Goal: Task Accomplishment & Management: Complete application form

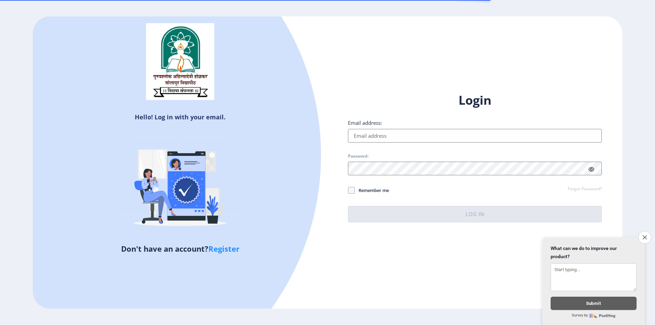
click at [379, 145] on div "Login Email address: Password: Remember me Forgot Password? Log In" at bounding box center [475, 157] width 254 height 130
click at [379, 140] on input "Email address:" at bounding box center [475, 136] width 254 height 14
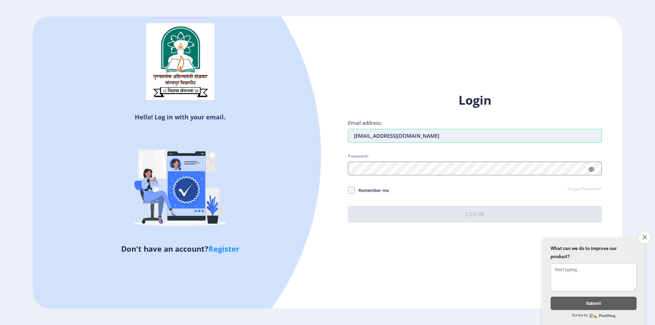
type input "[EMAIL_ADDRESS][DOMAIN_NAME]"
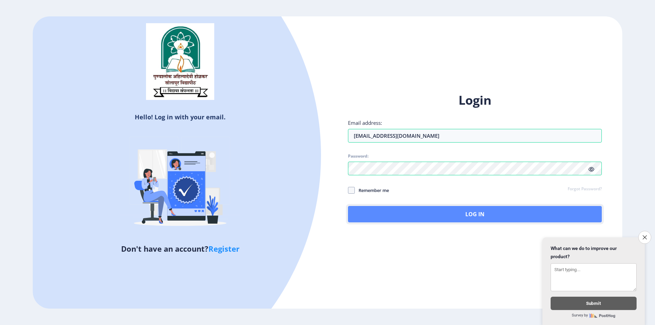
click at [421, 212] on button "Log In" at bounding box center [475, 214] width 254 height 16
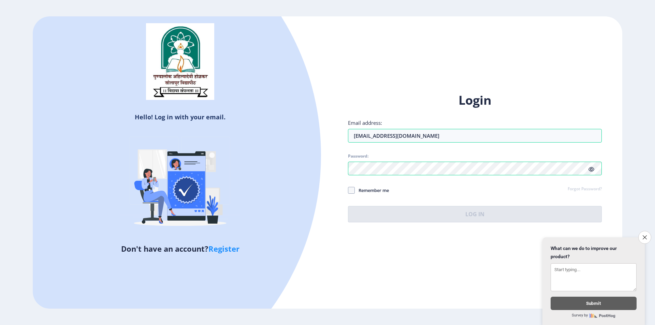
click at [593, 167] on div "Login Email address: [EMAIL_ADDRESS][DOMAIN_NAME] Password: Remember me Forgot …" at bounding box center [475, 157] width 254 height 130
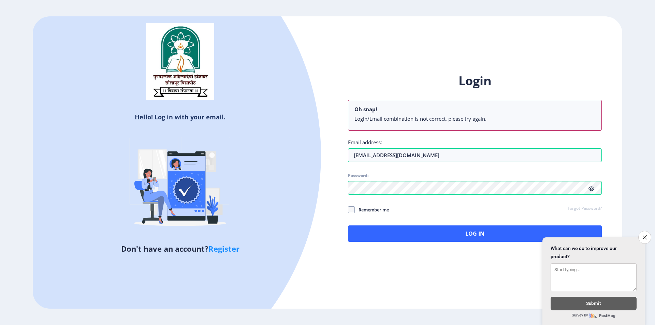
click at [591, 188] on icon at bounding box center [592, 188] width 6 height 5
click at [647, 235] on button "Close survey" at bounding box center [645, 237] width 14 height 14
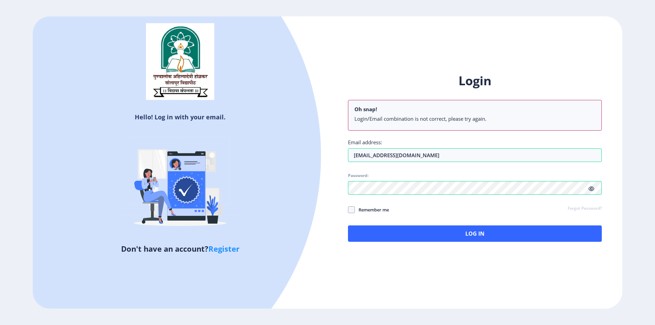
click at [595, 210] on link "Forgot Password?" at bounding box center [585, 209] width 34 height 6
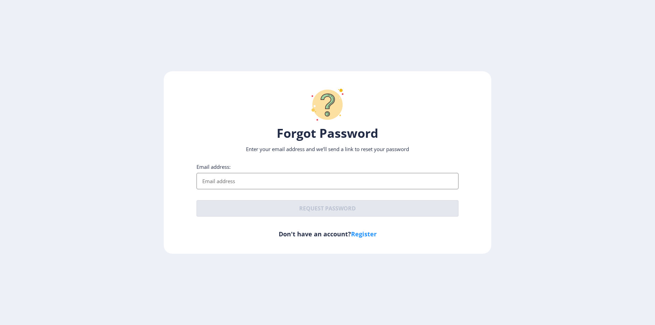
click at [219, 183] on input "Email address:" at bounding box center [328, 181] width 262 height 16
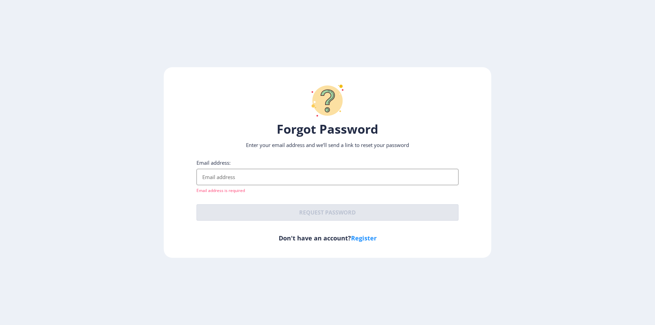
click at [225, 180] on input "Email address:" at bounding box center [328, 177] width 262 height 16
paste input "suvarnagofane12@gmail.com"
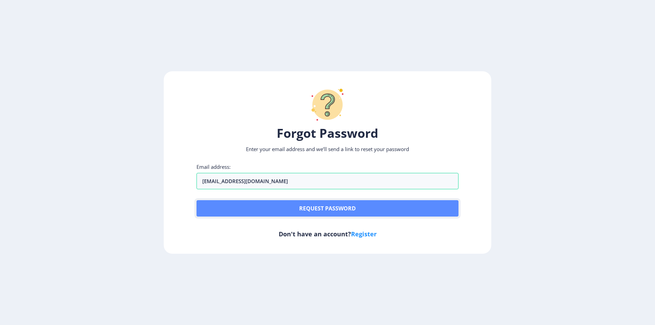
click at [328, 211] on button "Request password" at bounding box center [328, 208] width 262 height 16
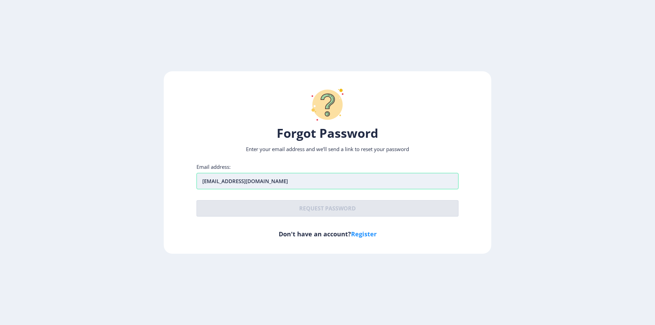
click at [292, 185] on input "suvarnagofane12@gmail.com" at bounding box center [328, 181] width 262 height 16
type input "suvarnagofane12@gmail.com"
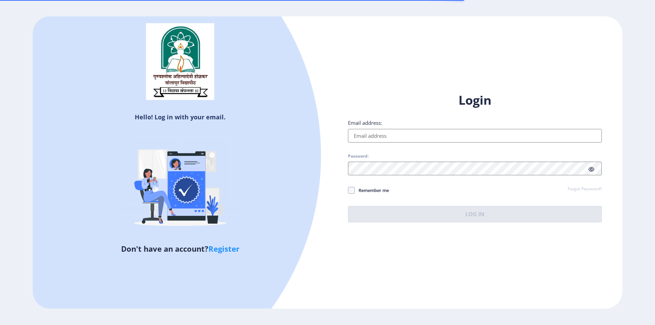
click at [579, 188] on link "Forgot Password?" at bounding box center [585, 189] width 34 height 6
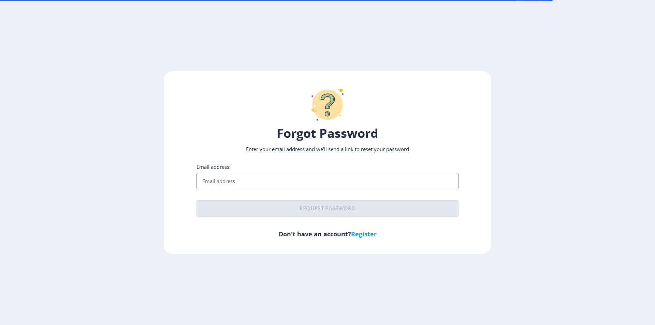
click at [261, 178] on input "Email address:" at bounding box center [328, 181] width 262 height 16
paste input "suvarnagofane12@gmail.com"
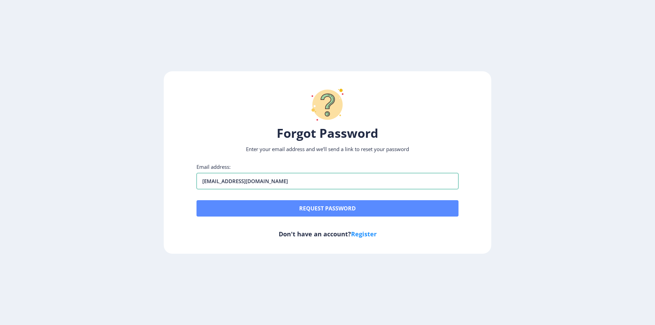
type input "suvarnagofane12@gmail.com"
click at [259, 202] on button "Request password" at bounding box center [328, 208] width 262 height 16
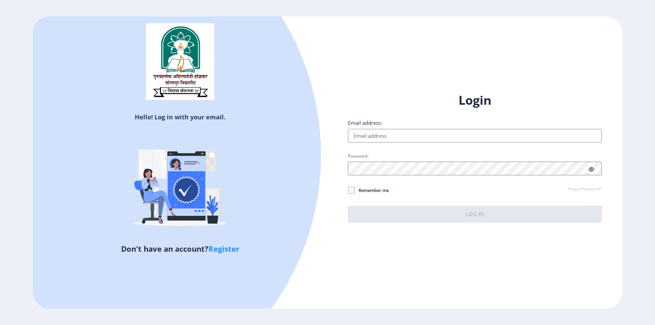
click at [594, 190] on link "Forgot Password?" at bounding box center [585, 189] width 34 height 6
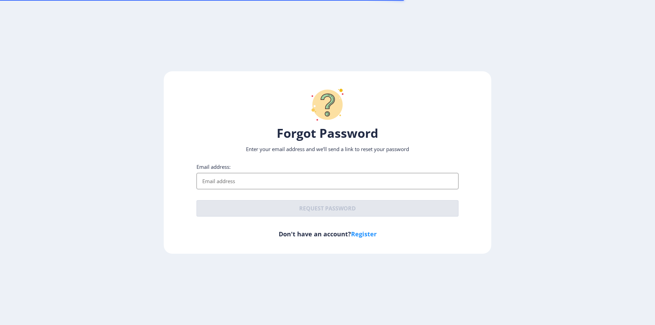
click at [237, 182] on input "Email address:" at bounding box center [328, 181] width 262 height 16
paste input "https://suuniversity.studentscenter.in/index.html"
type input "https://suuniversity.studentscenter.in/index.html"
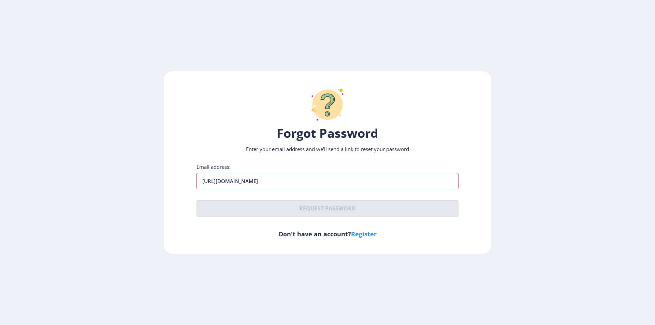
drag, startPoint x: 344, startPoint y: 183, endPoint x: 132, endPoint y: 181, distance: 212.3
click at [132, 181] on ngx-request-password-page "Forgot Password Enter your email address and we’ll send a link to reset your pa…" at bounding box center [327, 162] width 655 height 183
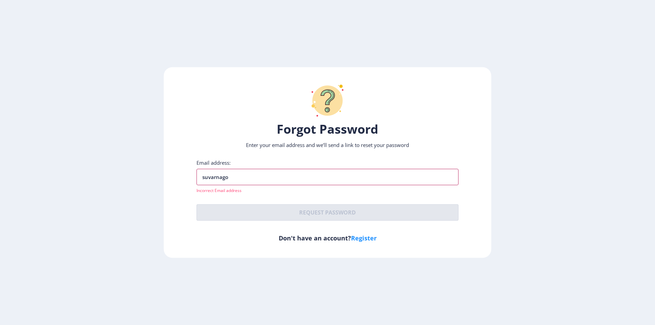
type input "suvarnagofane12@gmail.com"
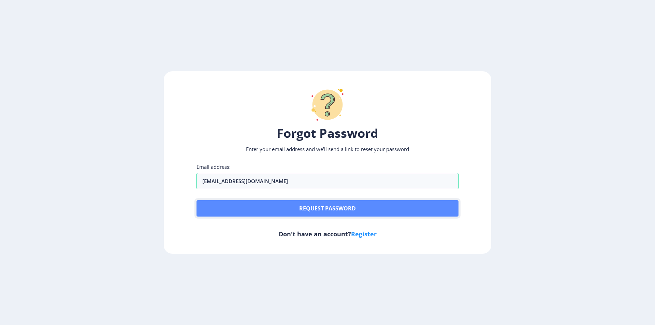
click at [256, 206] on button "Request password" at bounding box center [328, 208] width 262 height 16
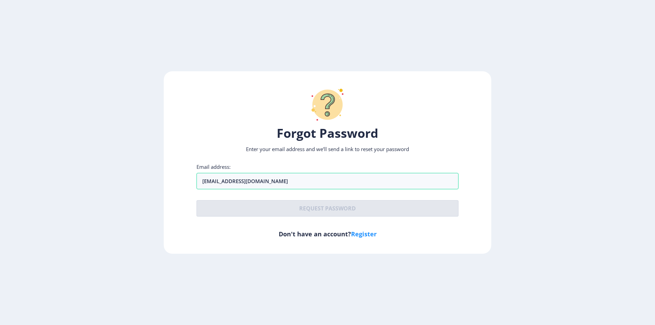
click at [370, 230] on link "Register" at bounding box center [364, 234] width 26 height 8
select select
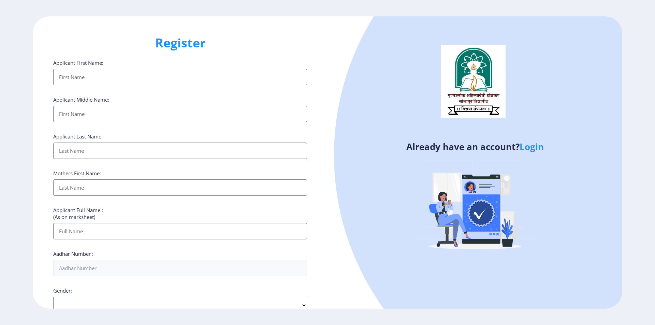
click at [89, 81] on input "Applicant First Name:" at bounding box center [180, 77] width 254 height 16
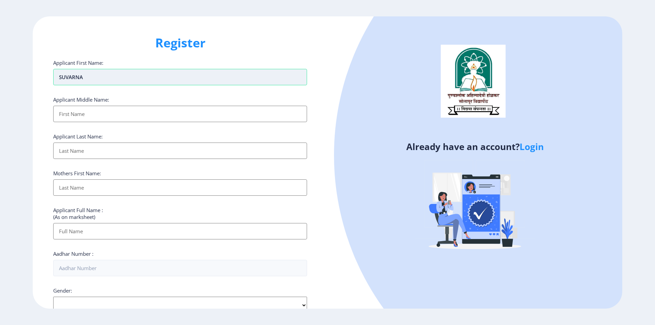
type input "SUVARNA"
type input "PRAKASH"
type input "SATHE"
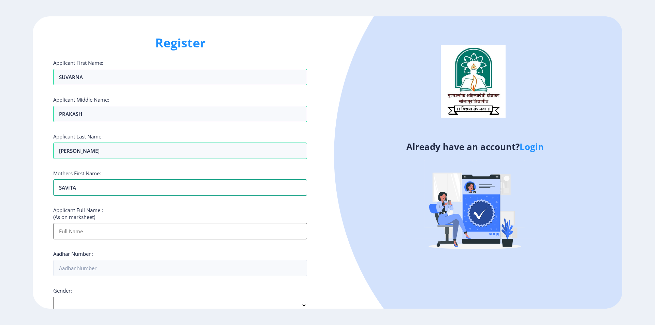
type input "SAVITA"
type input "SATHE SUVARNA PRAKASH"
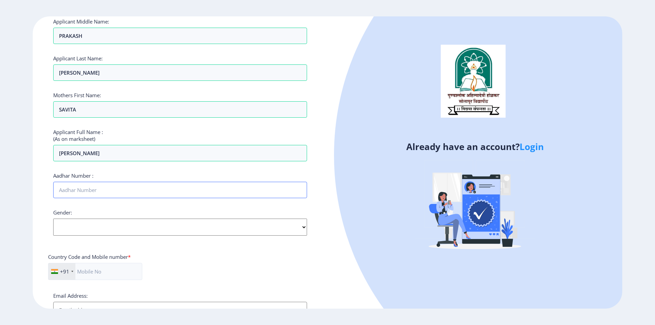
scroll to position [102, 0]
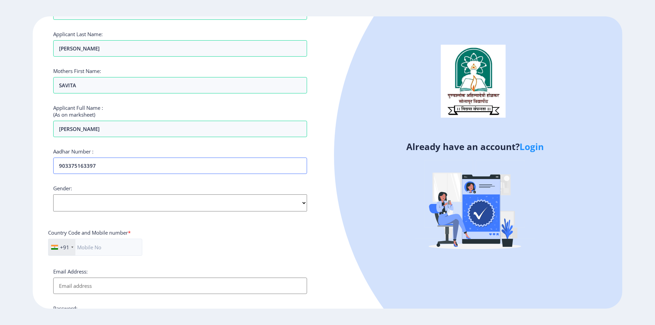
type input "903375163397"
click at [108, 198] on select "Select Gender Male Female Other" at bounding box center [180, 203] width 254 height 17
select select "Female"
click at [53, 195] on select "Select Gender Male Female Other" at bounding box center [180, 203] width 254 height 17
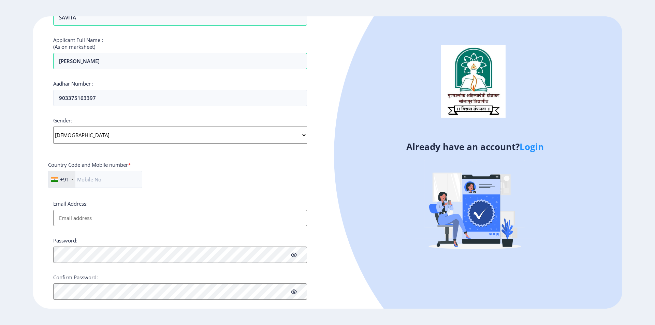
scroll to position [171, 0]
click at [85, 179] on input "text" at bounding box center [95, 179] width 94 height 17
type input "8308281091"
click at [173, 219] on input "Email Address:" at bounding box center [180, 218] width 254 height 16
type input "sagargophane1091@gmail.com"
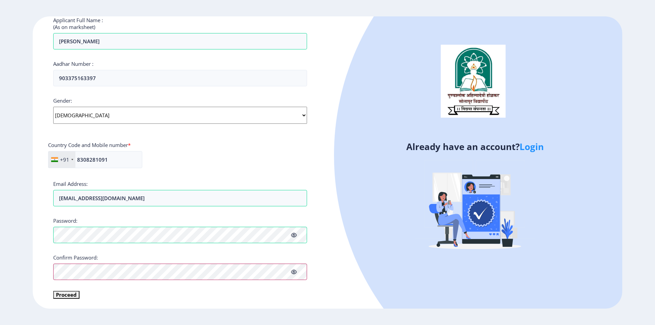
scroll to position [190, 0]
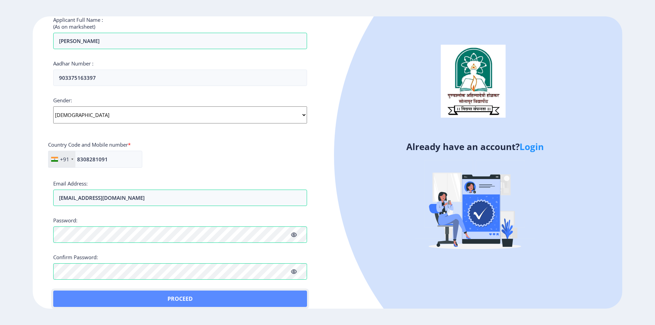
click at [69, 296] on button "Proceed" at bounding box center [180, 299] width 254 height 16
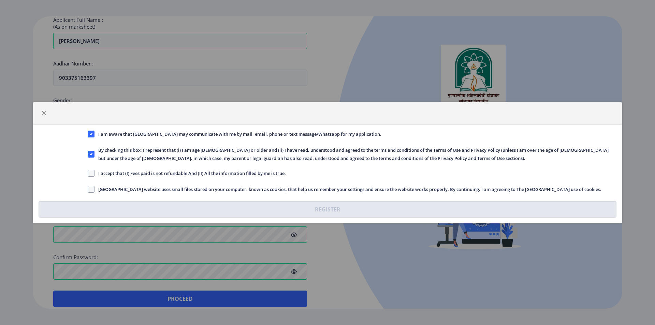
click at [93, 177] on label "I accept that (I) Fees paid is not refundable And (II) All the information fill…" at bounding box center [187, 173] width 198 height 8
click at [88, 173] on input "I accept that (I) Fees paid is not refundable And (II) All the information fill…" at bounding box center [88, 173] width 0 height 0
checkbox input "true"
click at [90, 187] on span at bounding box center [91, 189] width 7 height 7
click at [88, 189] on input "Solapur University website uses small files stored on your computer, known as c…" at bounding box center [88, 189] width 0 height 0
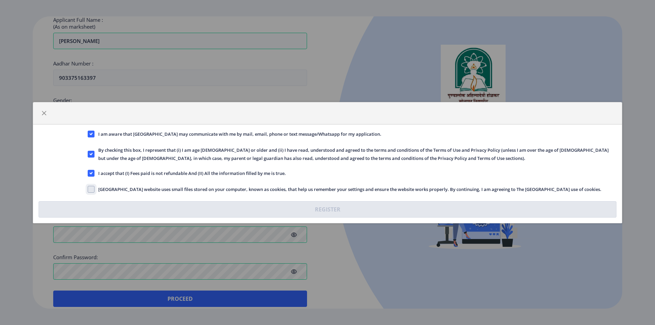
checkbox input "true"
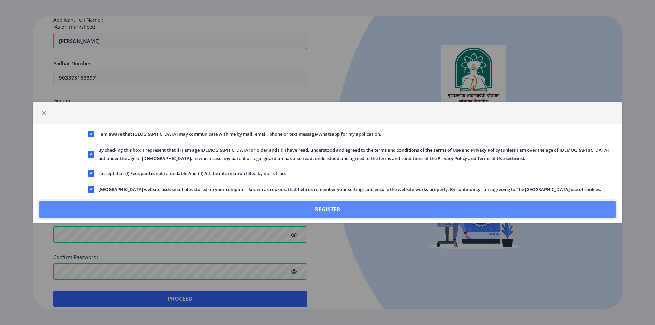
click at [381, 206] on button "Register" at bounding box center [328, 209] width 578 height 16
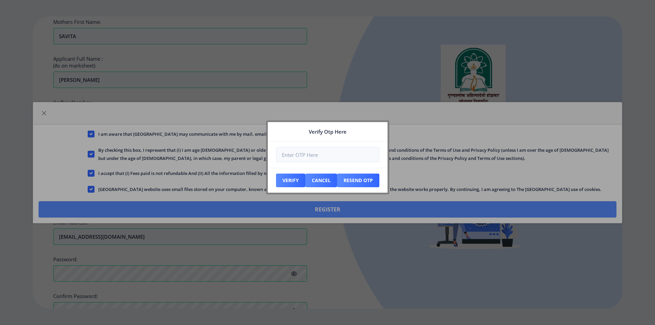
scroll to position [229, 0]
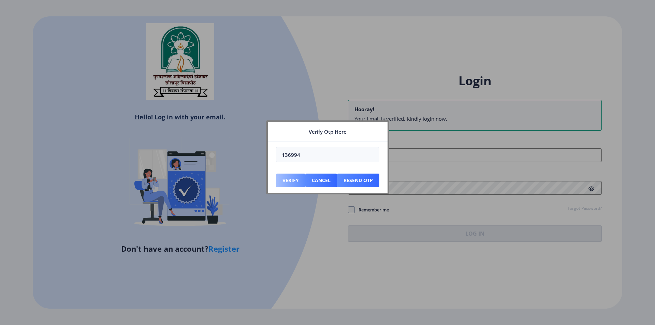
type input "136994"
click at [286, 176] on button "Verify" at bounding box center [290, 181] width 29 height 14
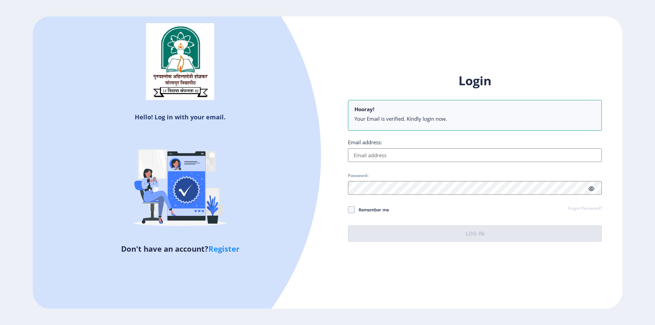
click at [368, 157] on input "Email address:" at bounding box center [475, 155] width 254 height 14
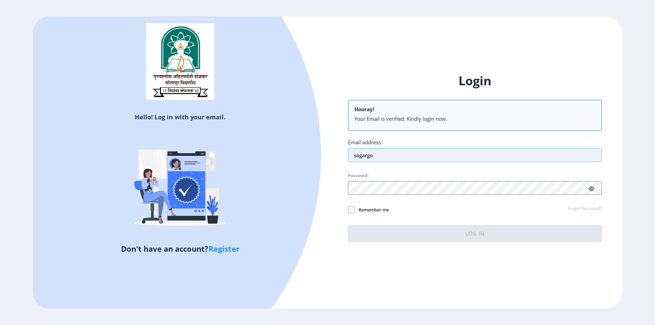
type input "sagargophane1091@gmail.com"
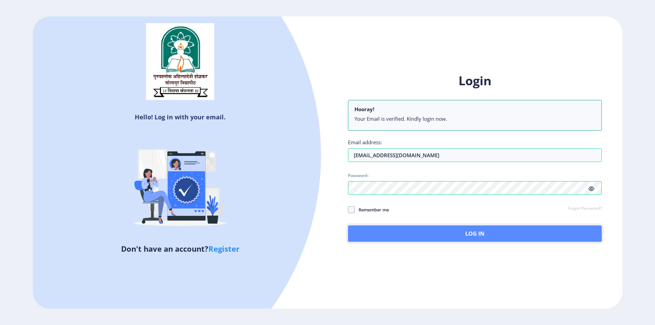
click at [438, 233] on button "Log In" at bounding box center [475, 234] width 254 height 16
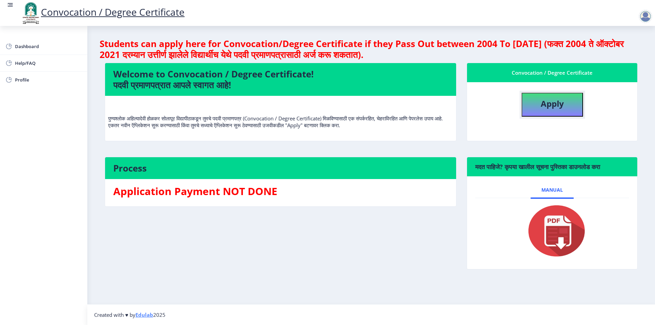
click at [545, 105] on b "Apply" at bounding box center [552, 103] width 23 height 11
select select
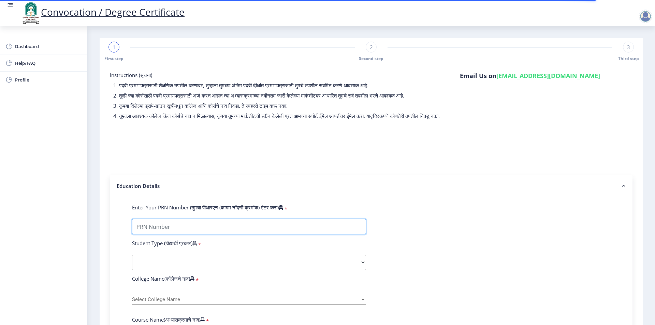
click at [149, 234] on input "Enter Your PRN Number (तुमचा पीआरएन (कायम नोंदणी क्रमांक) एंटर करा)" at bounding box center [249, 226] width 234 height 15
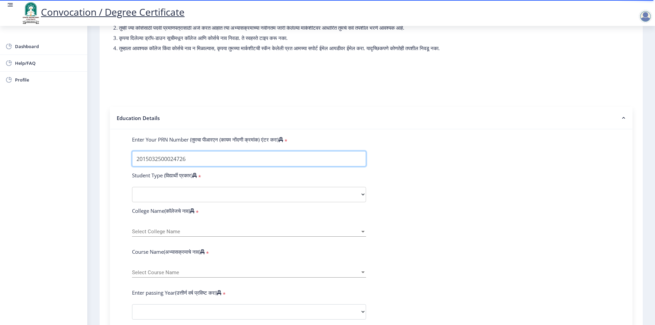
scroll to position [68, 0]
type input "2015032500024726"
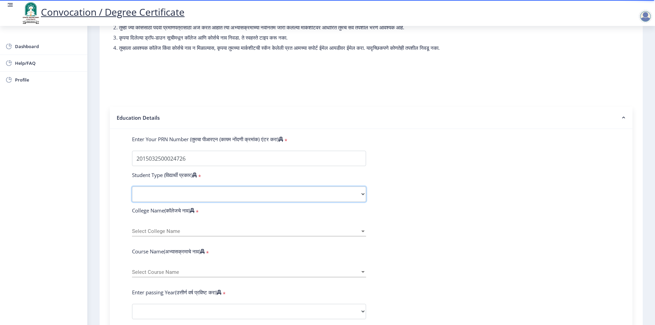
click at [181, 195] on select "Select Student Type Regular External" at bounding box center [249, 194] width 234 height 15
select select "Regular"
click at [132, 193] on select "Select Student Type Regular External" at bounding box center [249, 194] width 234 height 15
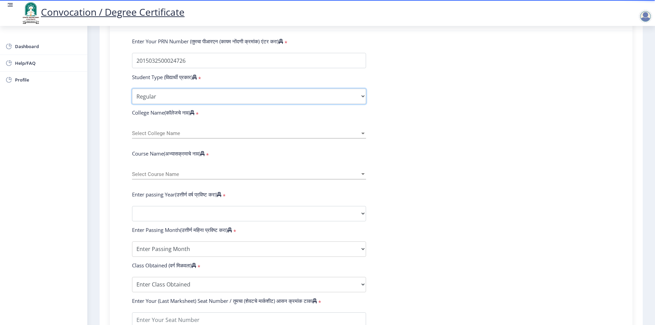
scroll to position [171, 0]
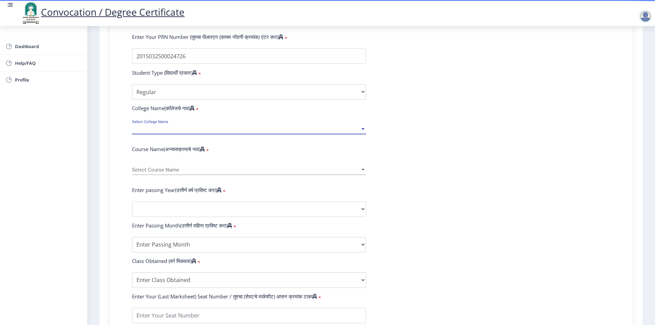
click at [150, 132] on span "Select College Name" at bounding box center [246, 129] width 228 height 6
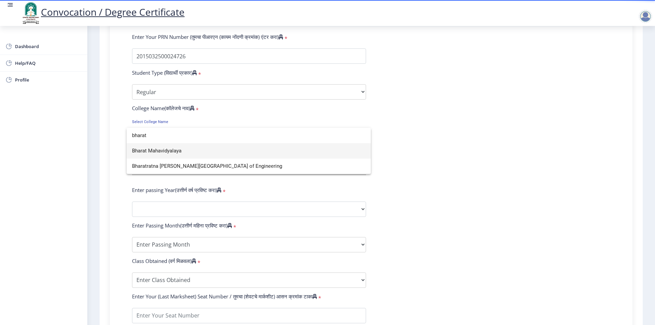
type input "bharat"
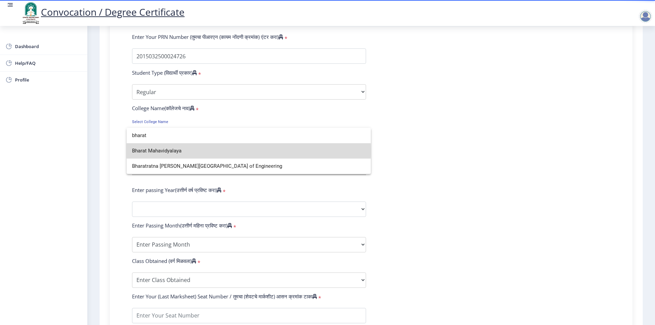
click at [171, 151] on span "Bharat Mahavidyalaya" at bounding box center [248, 150] width 233 height 15
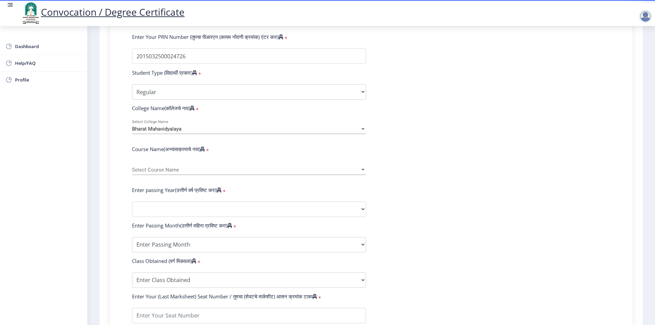
click at [154, 173] on span "Select Course Name" at bounding box center [246, 170] width 228 height 6
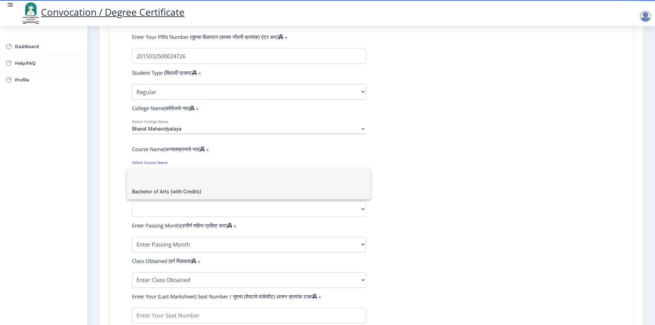
click at [155, 189] on span "Bachelor of Arts (with Credits)" at bounding box center [248, 191] width 233 height 15
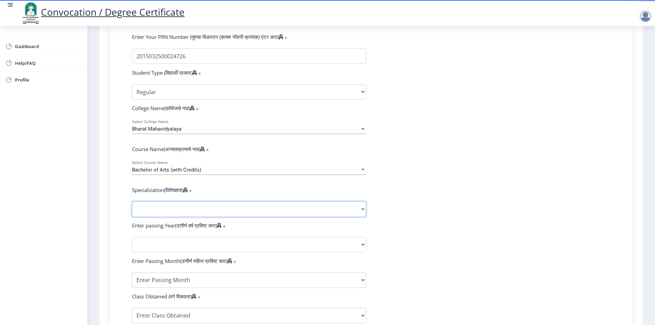
click at [144, 217] on select "Specialization English Geography Hindi Marathi Music Sanskrit Urdu Ancient Indi…" at bounding box center [249, 209] width 234 height 15
select select "English"
click at [132, 208] on select "Specialization English Geography Hindi Marathi Music Sanskrit Urdu Ancient Indi…" at bounding box center [249, 209] width 234 height 15
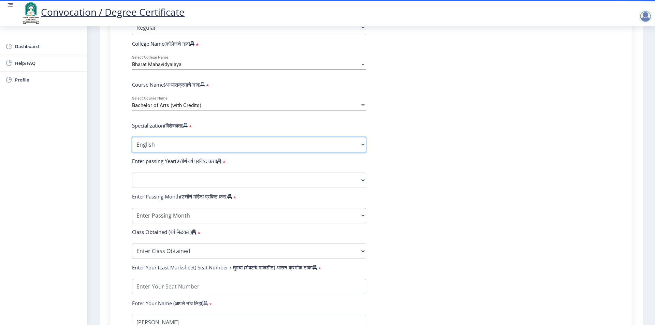
scroll to position [239, 0]
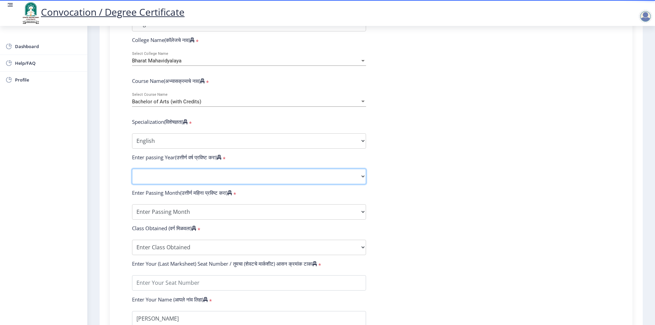
click at [153, 184] on select "2025 2024 2023 2022 2021 2020 2019 2018 2017 2016 2015 2014 2013 2012 2011 2010…" at bounding box center [249, 176] width 234 height 15
select select "2018"
click at [132, 175] on select "2025 2024 2023 2022 2021 2020 2019 2018 2017 2016 2015 2014 2013 2012 2011 2010…" at bounding box center [249, 176] width 234 height 15
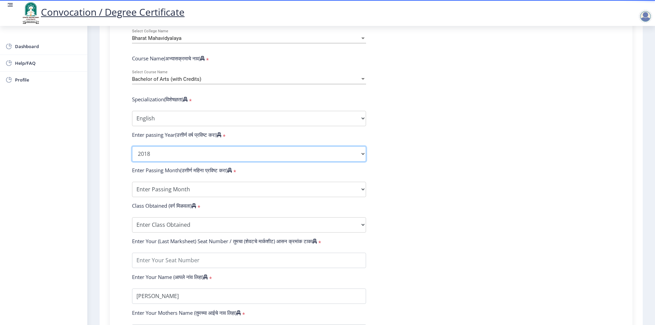
scroll to position [273, 0]
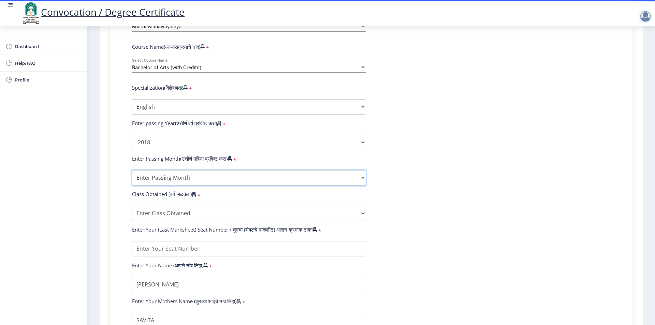
click at [163, 186] on select "Enter Passing Month March April May October November December" at bounding box center [249, 177] width 234 height 15
select select "April"
click at [132, 177] on select "Enter Passing Month March April May October November December" at bounding box center [249, 177] width 234 height 15
click at [153, 221] on select "Enter Class Obtained FIRST CLASS WITH DISTINCTION FIRST CLASS HIGHER SECOND CLA…" at bounding box center [249, 213] width 234 height 15
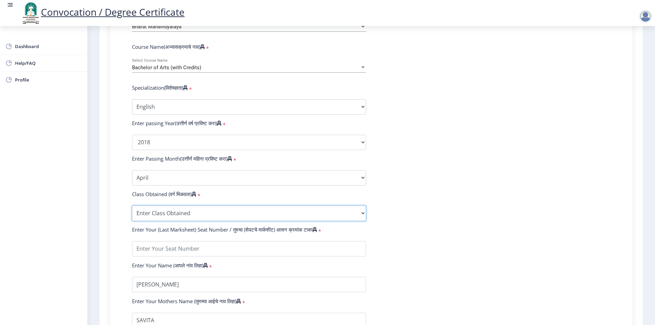
select select "Grade A"
click at [132, 212] on select "Enter Class Obtained FIRST CLASS WITH DISTINCTION FIRST CLASS HIGHER SECOND CLA…" at bounding box center [249, 213] width 234 height 15
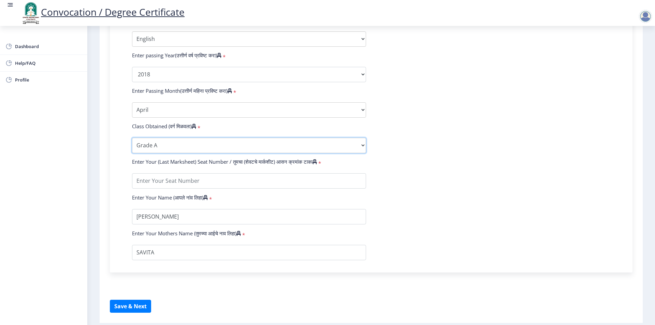
scroll to position [341, 0]
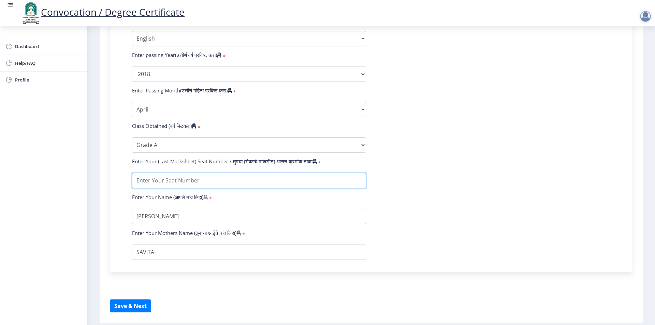
click at [200, 188] on input "textarea" at bounding box center [249, 180] width 234 height 15
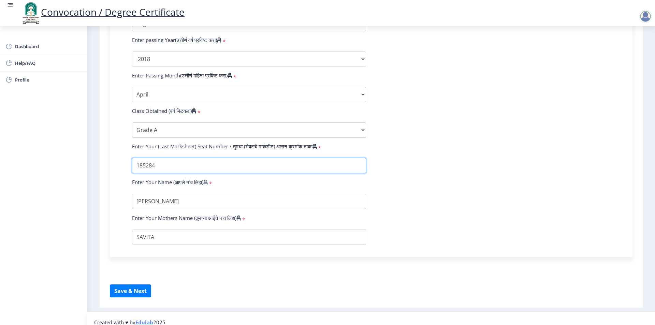
scroll to position [370, 0]
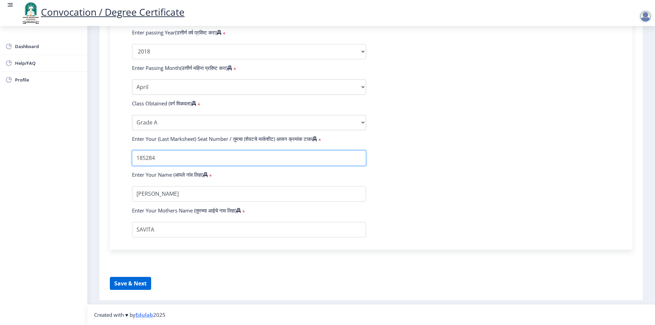
type input "185284"
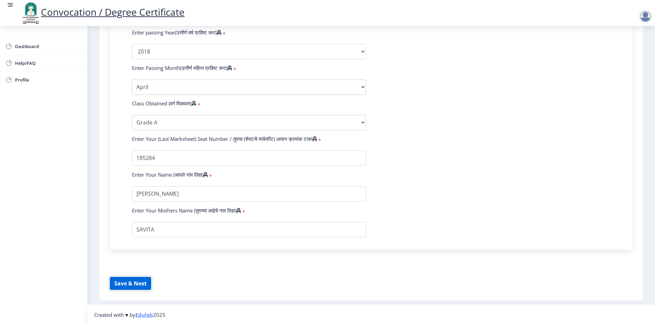
click at [125, 282] on button "Save & Next" at bounding box center [130, 283] width 41 height 13
select select
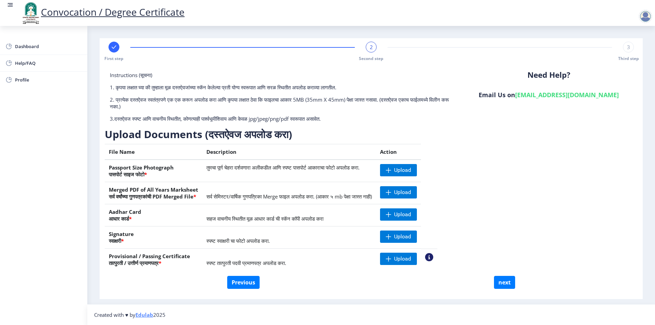
click at [497, 138] on div "Instructions (सूचना) 1. कृपया लक्षात घ्या की तुम्हाला मूळ दस्तऐवजांच्या स्कॅन क…" at bounding box center [371, 174] width 533 height 204
click at [411, 167] on span "Upload" at bounding box center [402, 170] width 17 height 7
click at [411, 190] on span "Upload" at bounding box center [402, 192] width 17 height 7
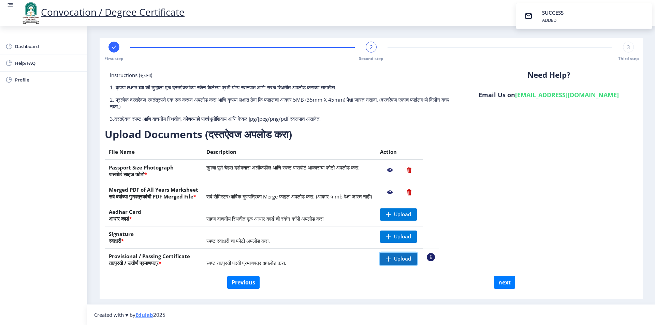
click at [414, 264] on span "Upload" at bounding box center [398, 259] width 37 height 12
click at [478, 214] on div "Instructions (सूचना) 1. कृपया लक्षात घ्या की तुम्हाला मूळ दस्तऐवजांच्या स्कॅन क…" at bounding box center [371, 174] width 533 height 204
click at [411, 213] on span "Upload" at bounding box center [402, 214] width 17 height 7
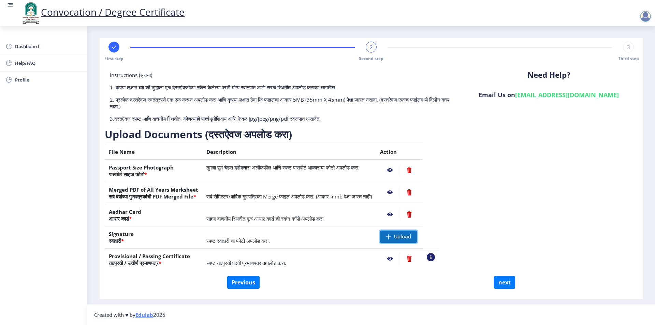
click at [411, 233] on span "Upload" at bounding box center [402, 236] width 17 height 7
click at [498, 281] on button "next" at bounding box center [504, 282] width 21 height 13
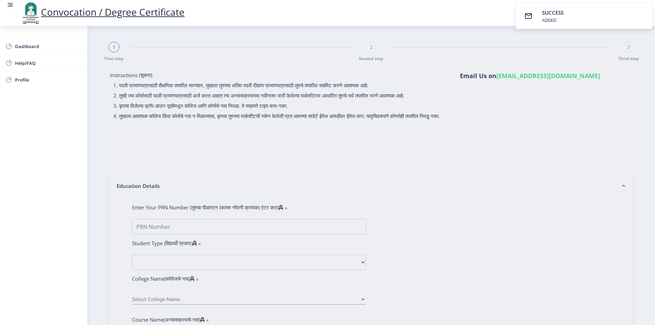
select select
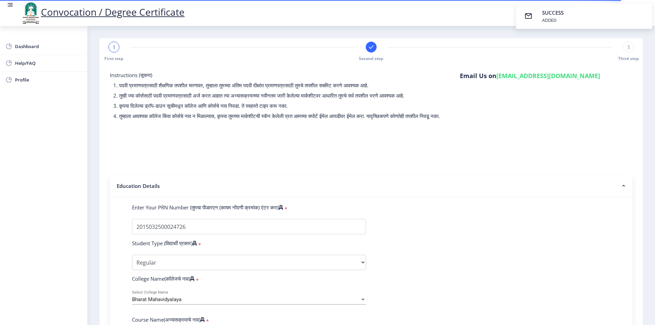
select select
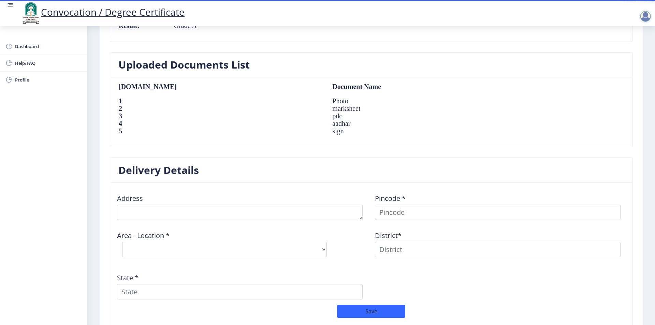
scroll to position [444, 0]
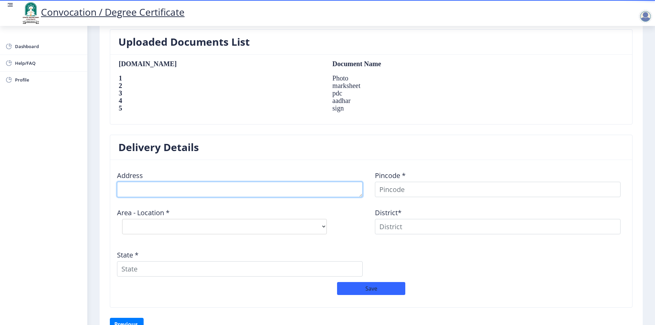
click at [167, 196] on textarea at bounding box center [240, 189] width 246 height 15
type textarea "a"
type textarea "A"
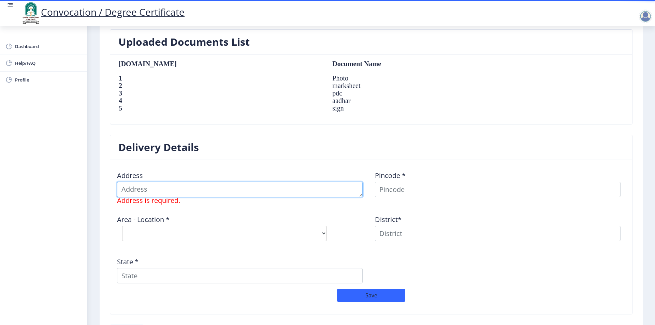
type textarea "M"
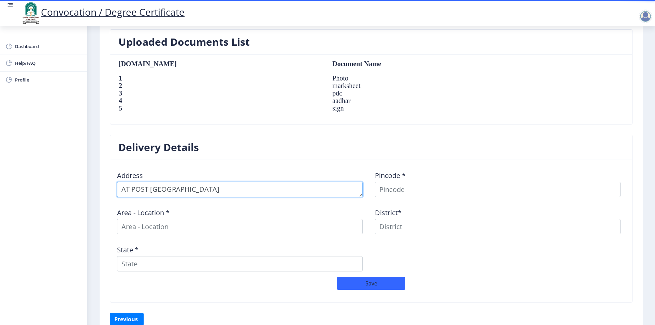
click at [249, 193] on textarea at bounding box center [240, 189] width 246 height 15
type textarea "AT POST JEUR MAHADEV NAGAR TAL KARMALA"
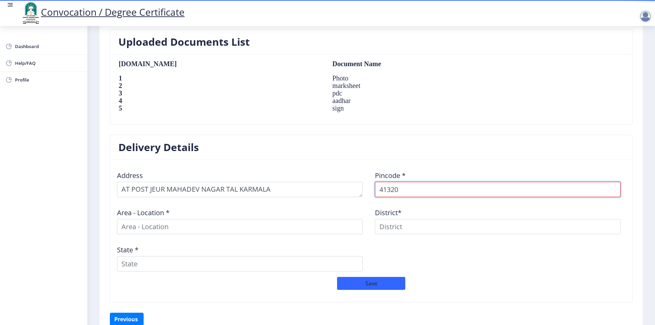
type input "413202"
select select
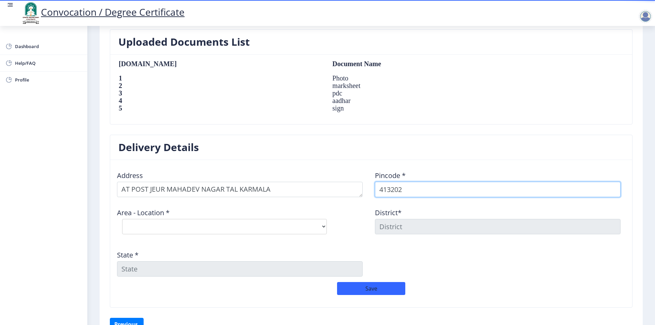
type input "413202"
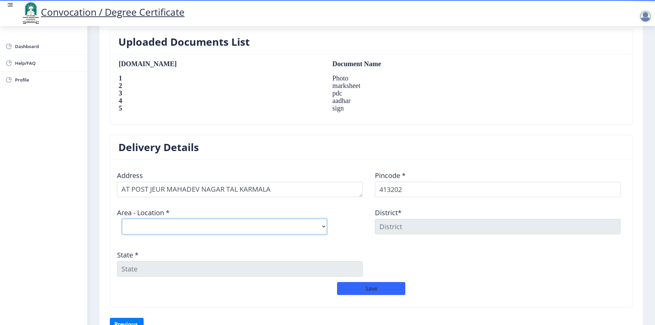
click at [164, 232] on select "Select Area Location Bhalvani B.O Bitergaon ( Wangi ) B.O Chikhalthan B.O Dahig…" at bounding box center [224, 226] width 205 height 15
select select "5: Object"
click at [122, 219] on select "Select Area Location Bhalvani B.O Bitergaon ( Wangi ) B.O Chikhalthan B.O Dahig…" at bounding box center [224, 226] width 205 height 15
type input "SOLAPUR"
type input "Maharashtra"
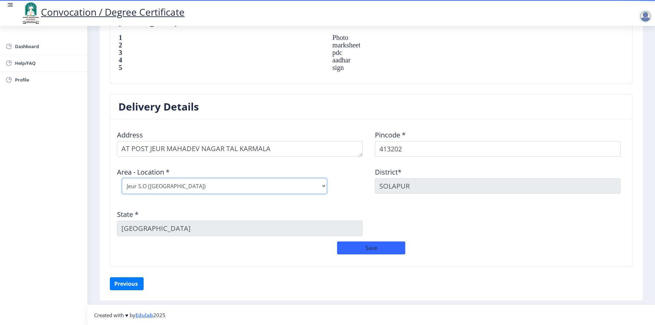
scroll to position [485, 0]
click at [355, 249] on button "Save" at bounding box center [371, 247] width 68 height 13
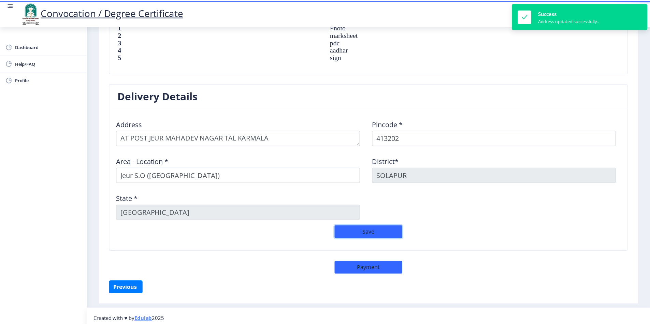
scroll to position [499, 0]
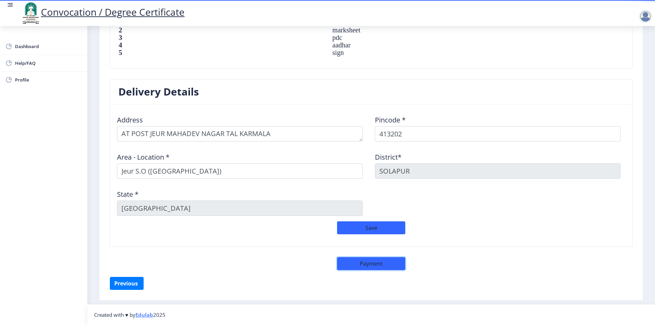
click at [379, 265] on button "Payment" at bounding box center [371, 263] width 68 height 13
select select "sealed"
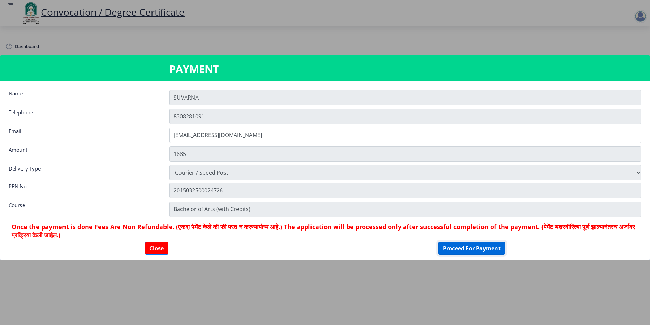
click at [457, 246] on button "Proceed For Payment" at bounding box center [472, 248] width 67 height 13
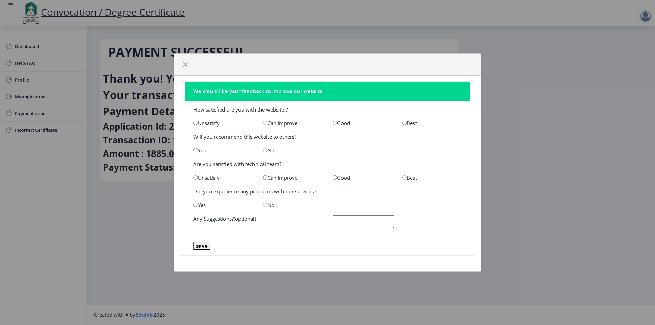
click at [338, 123] on div "Good" at bounding box center [363, 123] width 70 height 7
click at [334, 122] on input "radio" at bounding box center [335, 123] width 4 height 4
radio input "true"
click at [195, 151] on input "radio" at bounding box center [196, 150] width 4 height 4
radio input "true"
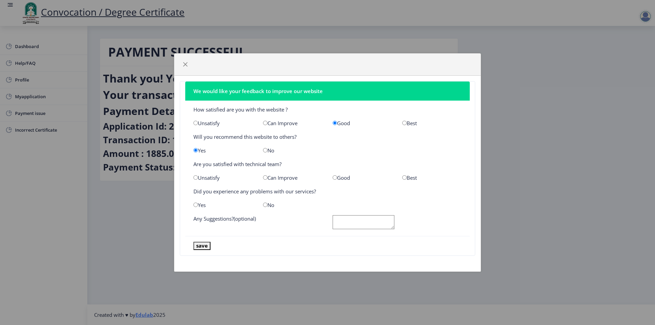
click at [329, 178] on div "Good" at bounding box center [363, 177] width 70 height 7
click at [332, 175] on div "Good" at bounding box center [363, 177] width 70 height 7
click at [335, 179] on input "radio" at bounding box center [335, 177] width 4 height 4
radio input "true"
click at [198, 203] on div "Yes" at bounding box center [223, 205] width 70 height 7
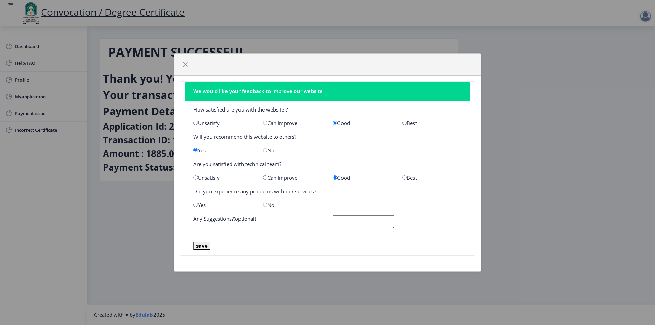
click at [197, 206] on input "radio" at bounding box center [196, 205] width 4 height 4
radio input "true"
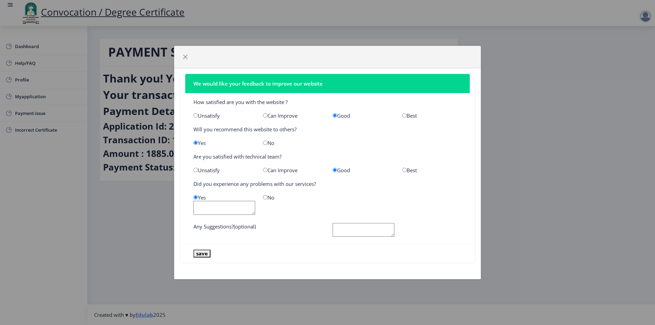
click at [265, 198] on input "radio" at bounding box center [265, 197] width 4 height 4
radio input "true"
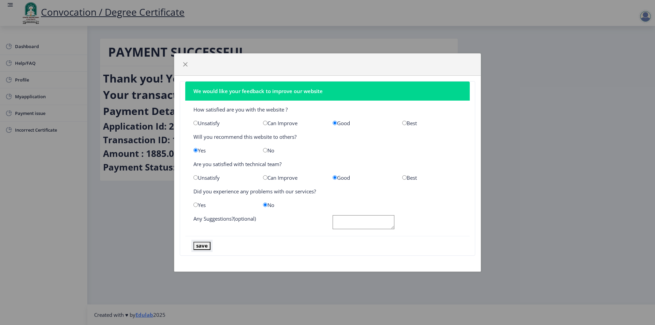
click at [204, 246] on button "save" at bounding box center [202, 246] width 17 height 8
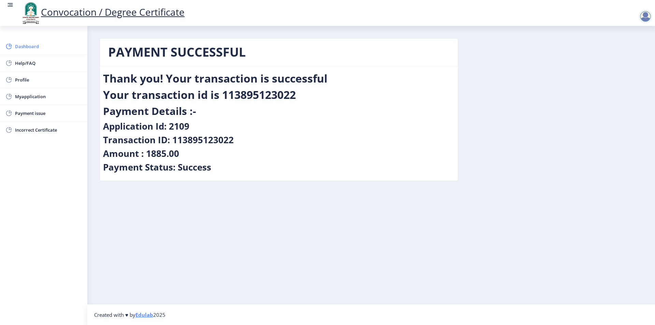
click at [39, 49] on span "Dashboard" at bounding box center [48, 46] width 67 height 8
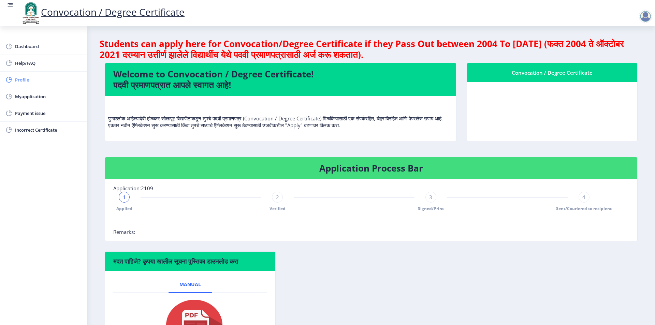
click at [24, 76] on span "Profile" at bounding box center [48, 80] width 67 height 8
select select
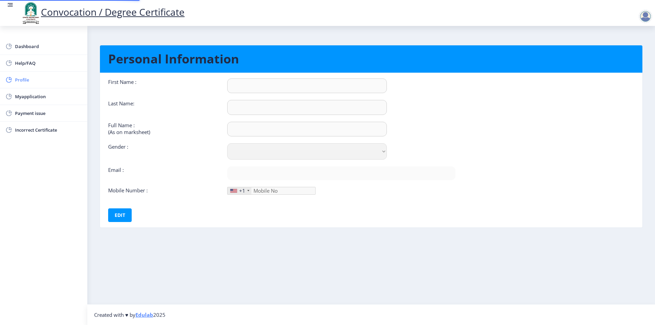
type input "SUVARNA"
type input "SATHE"
type input "SATHE SUVARNA PRAKASH"
select select "Female"
type input "sagargophane1091@gmail.com"
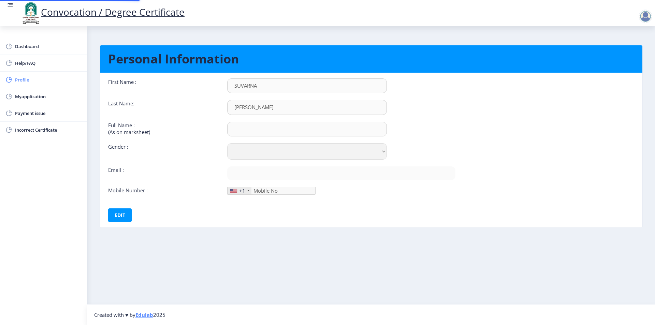
type input "8308281091"
click at [22, 97] on span "Myapplication" at bounding box center [48, 97] width 67 height 8
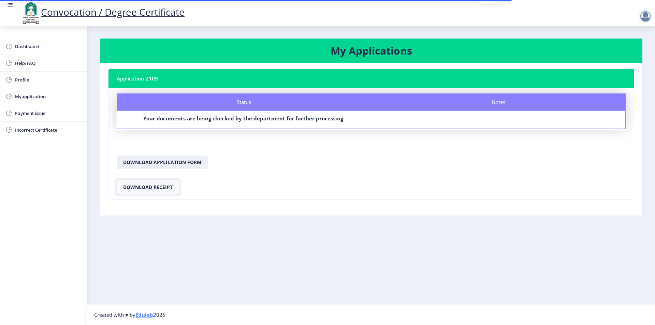
click at [148, 186] on button "Download Receipt" at bounding box center [148, 188] width 62 height 14
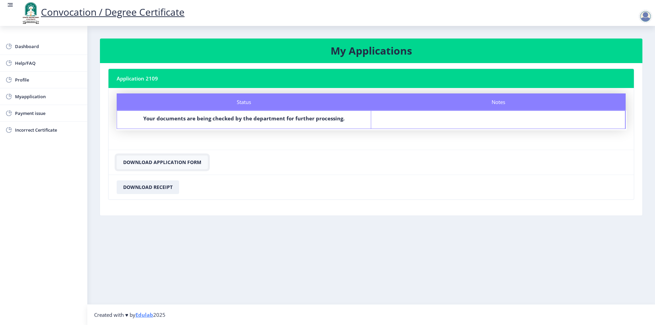
click at [186, 163] on button "Download Application Form" at bounding box center [162, 163] width 91 height 14
